Goal: Information Seeking & Learning: Learn about a topic

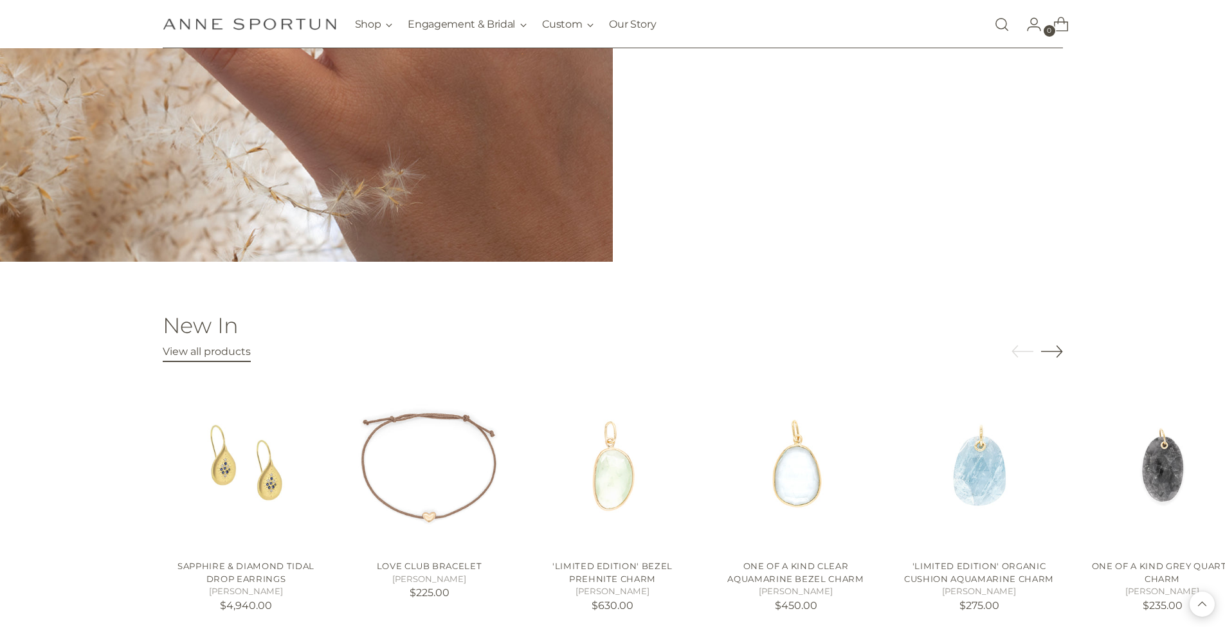
scroll to position [1500, 0]
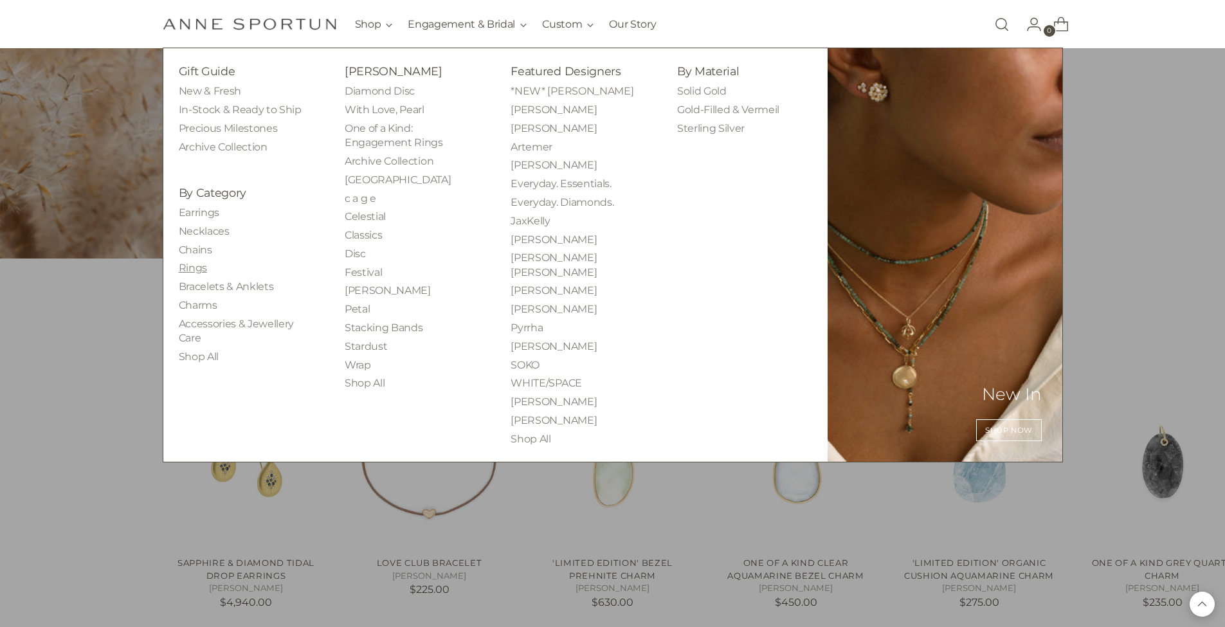
click at [187, 267] on link "Rings" at bounding box center [193, 268] width 28 height 12
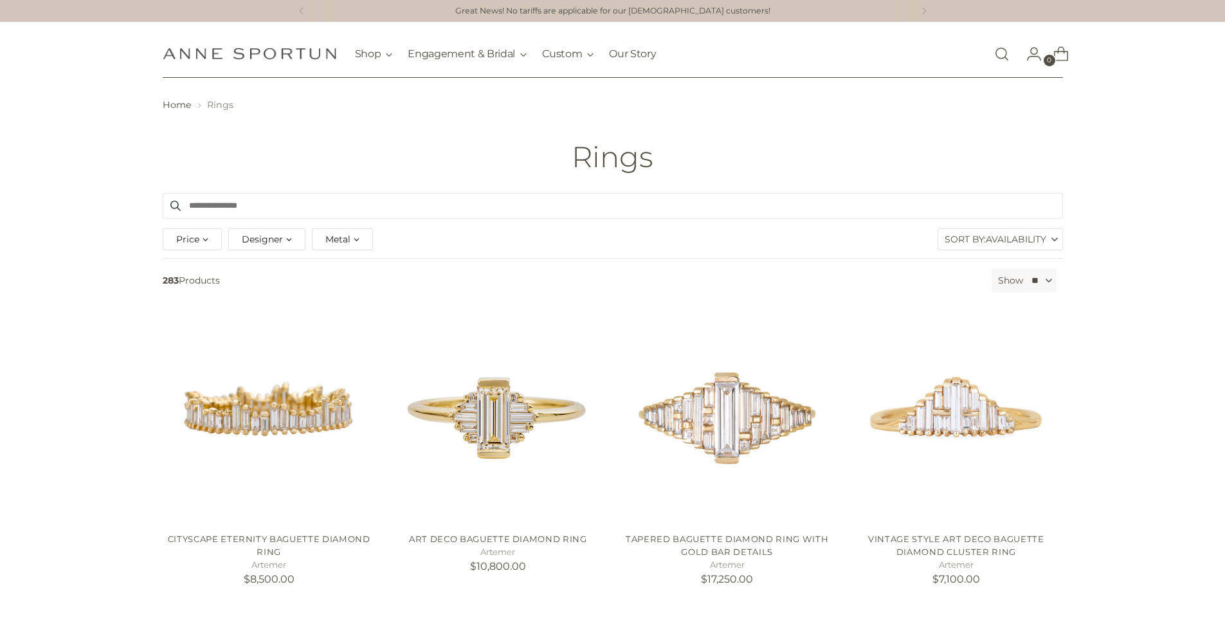
click at [199, 242] on div "Price" at bounding box center [192, 239] width 59 height 22
type input "******"
drag, startPoint x: 369, startPoint y: 300, endPoint x: 182, endPoint y: 297, distance: 187.1
click at [182, 297] on div "Price" at bounding box center [275, 297] width 192 height 5
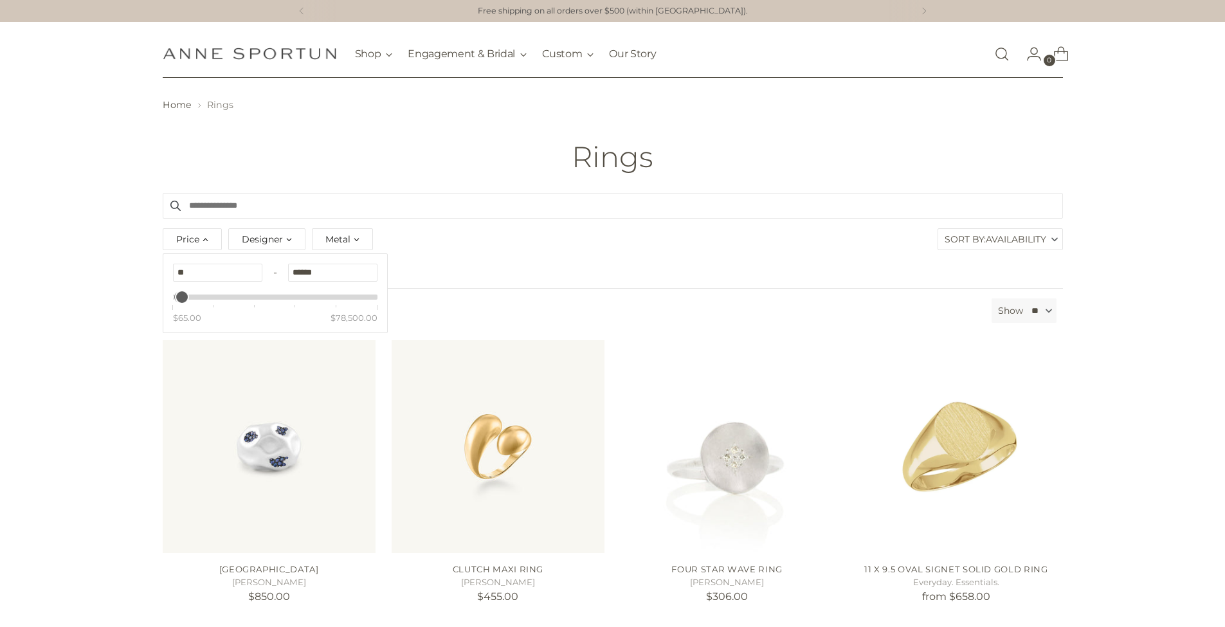
drag, startPoint x: 331, startPoint y: 277, endPoint x: 278, endPoint y: 277, distance: 52.7
click at [278, 277] on div "** - ******" at bounding box center [275, 273] width 204 height 18
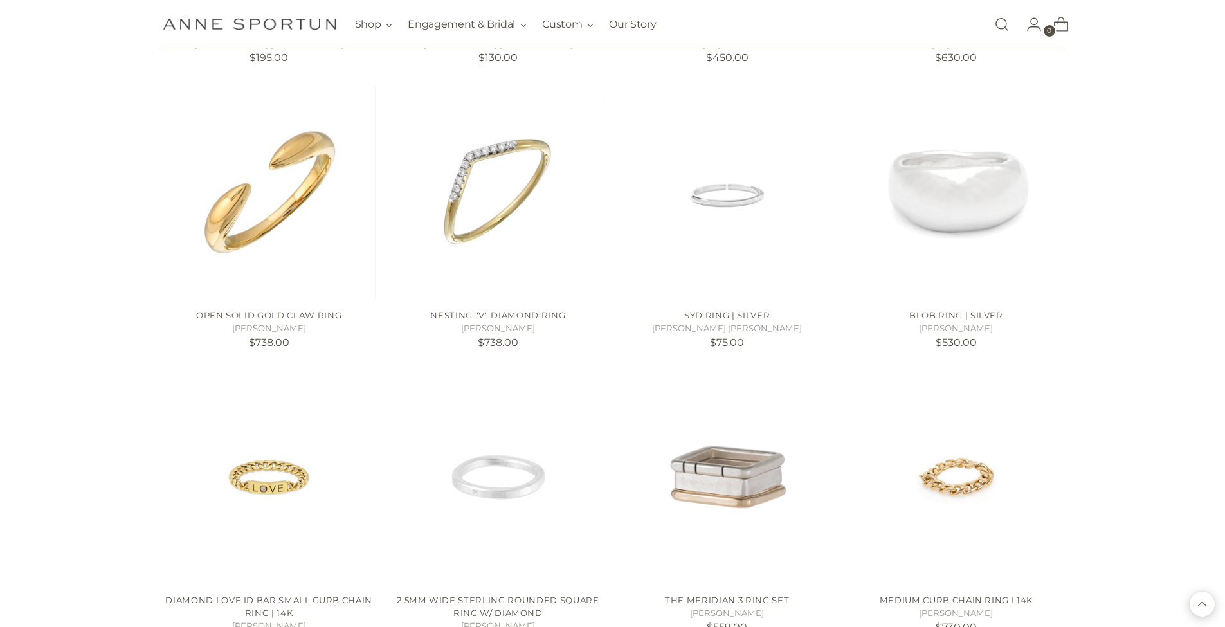
scroll to position [1106, 0]
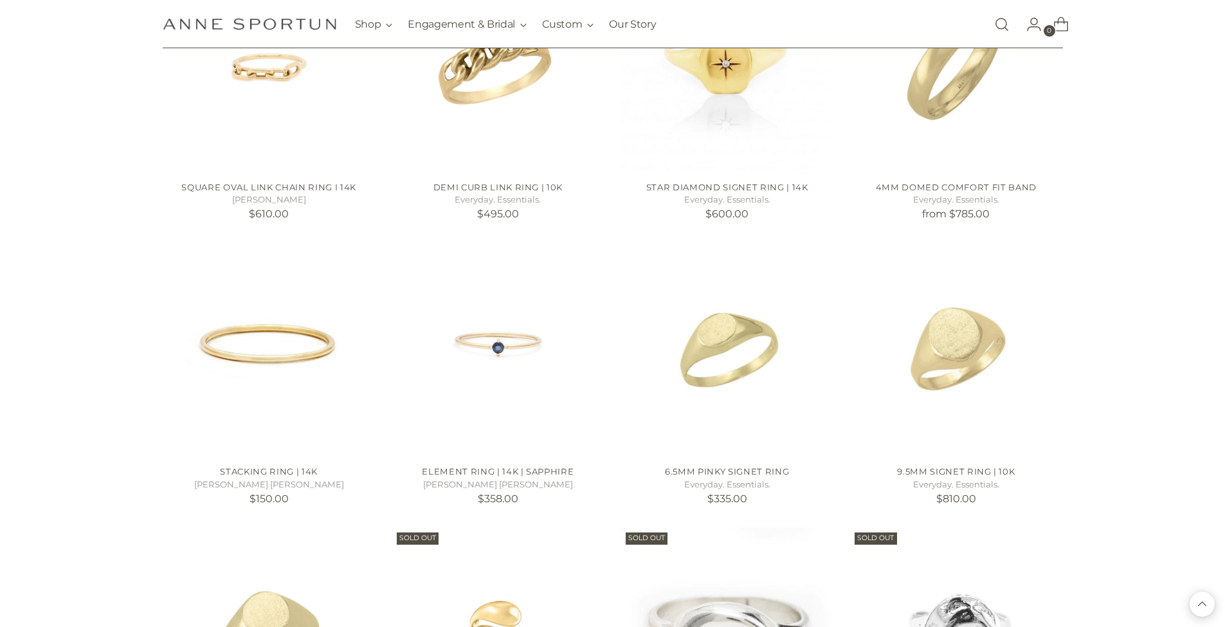
scroll to position [1821, 0]
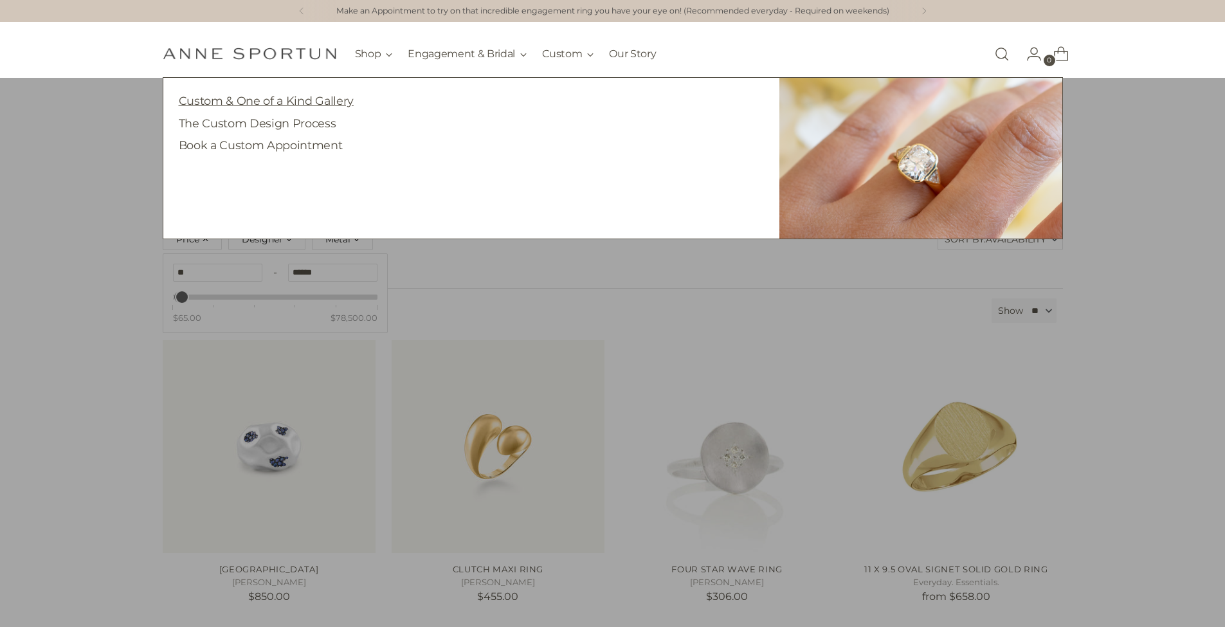
click at [322, 104] on link "Custom & One of a Kind Gallery" at bounding box center [266, 101] width 175 height 14
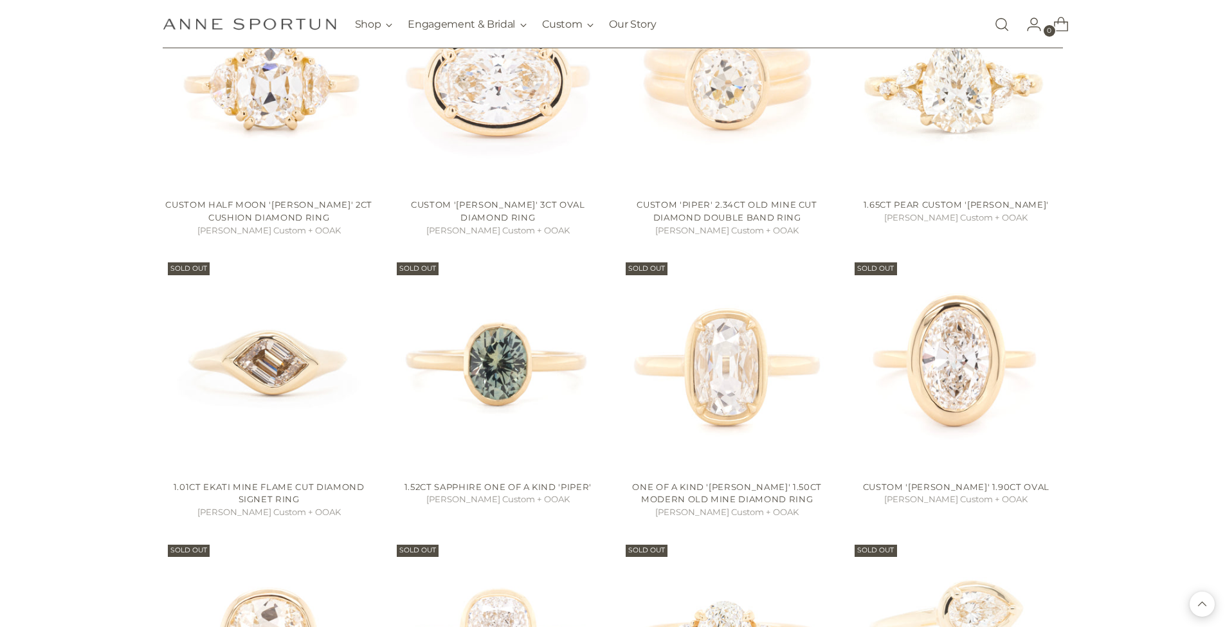
scroll to position [1188, 0]
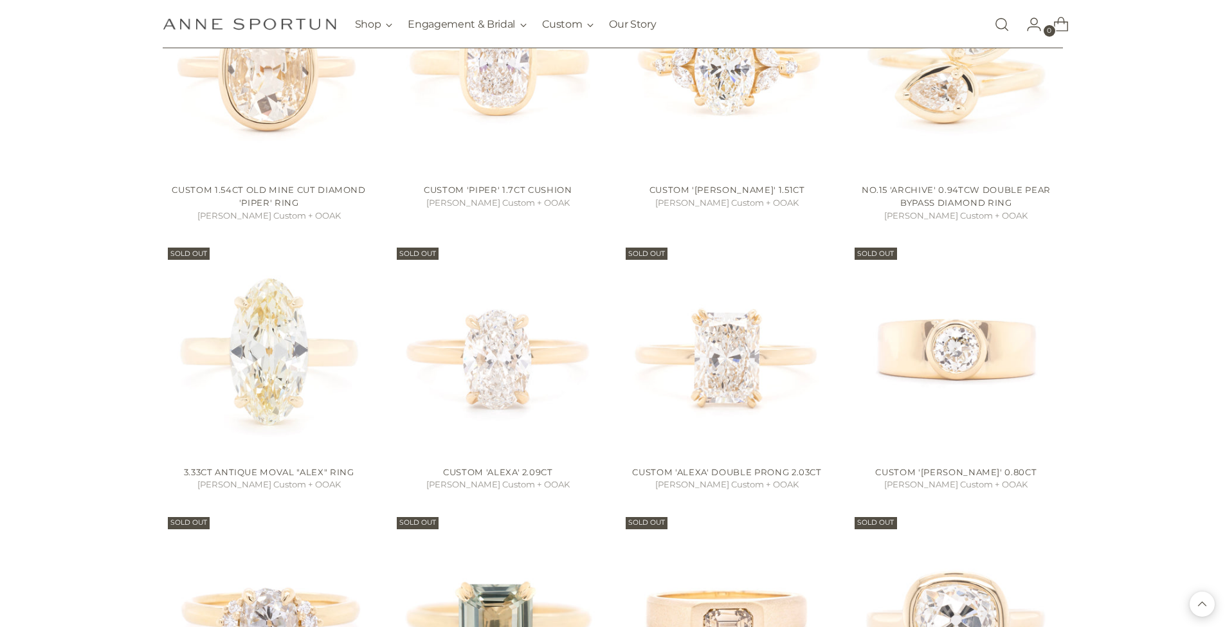
scroll to position [1229, 0]
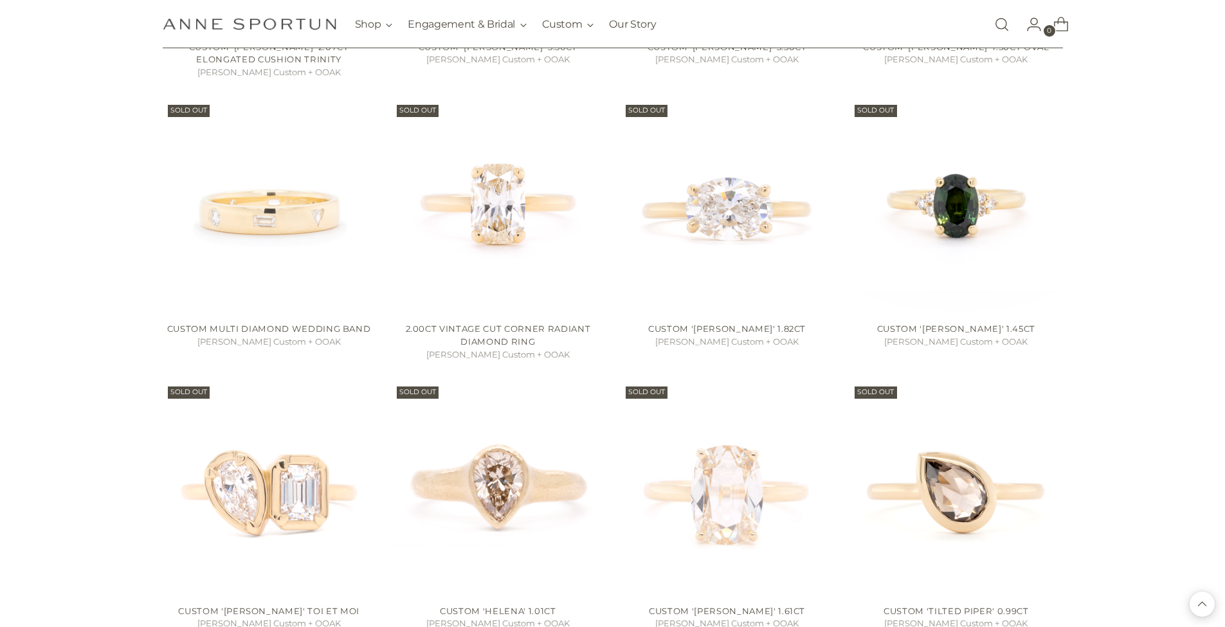
scroll to position [3332, 0]
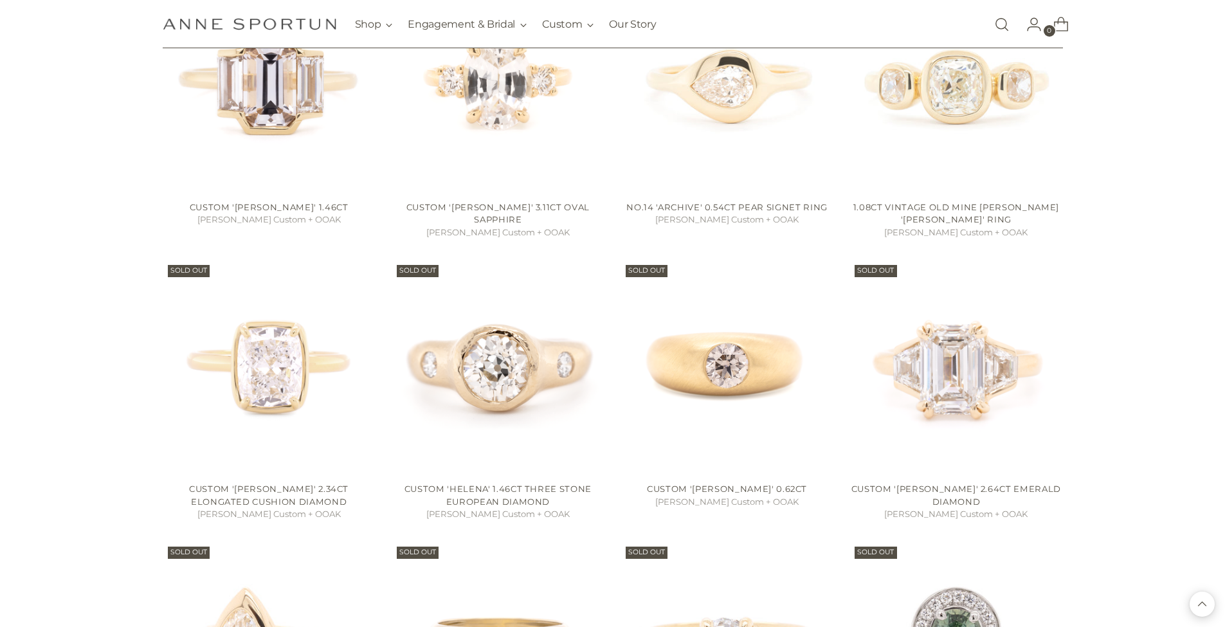
scroll to position [5416, 0]
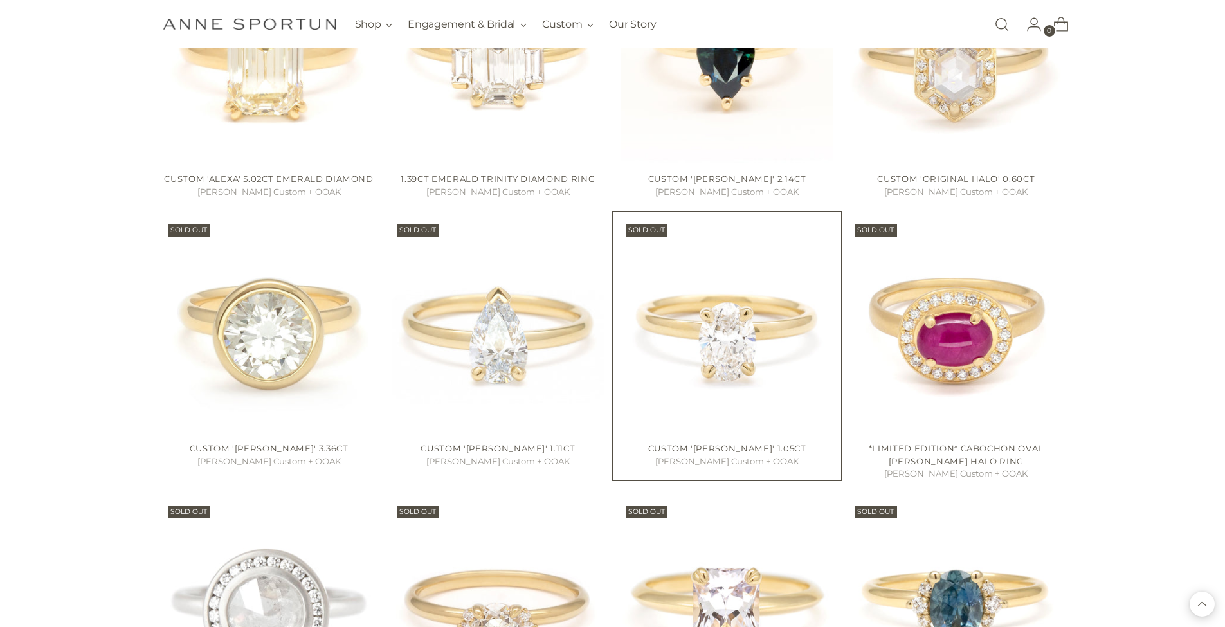
scroll to position [7584, 0]
